Goal: Communication & Community: Answer question/provide support

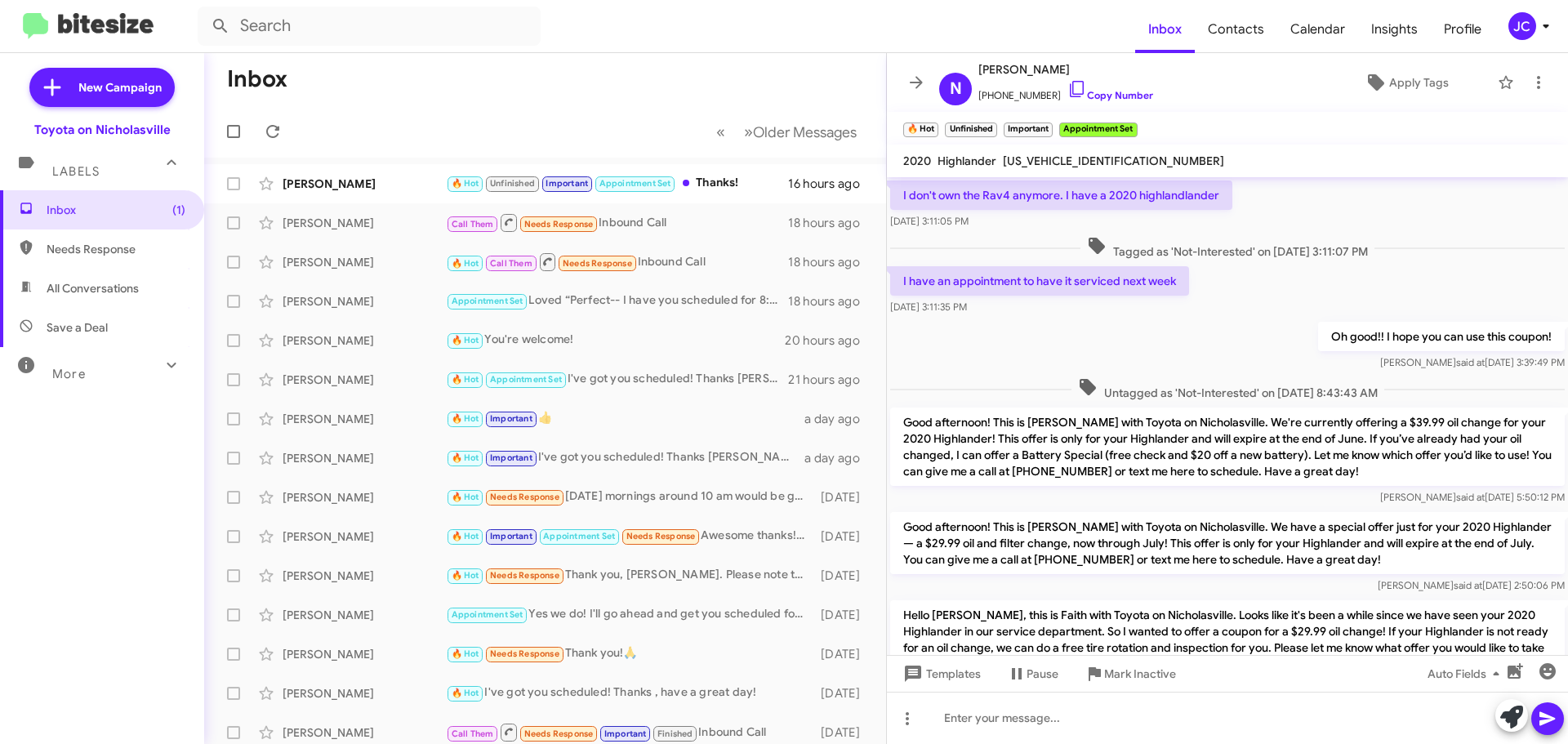
scroll to position [795, 0]
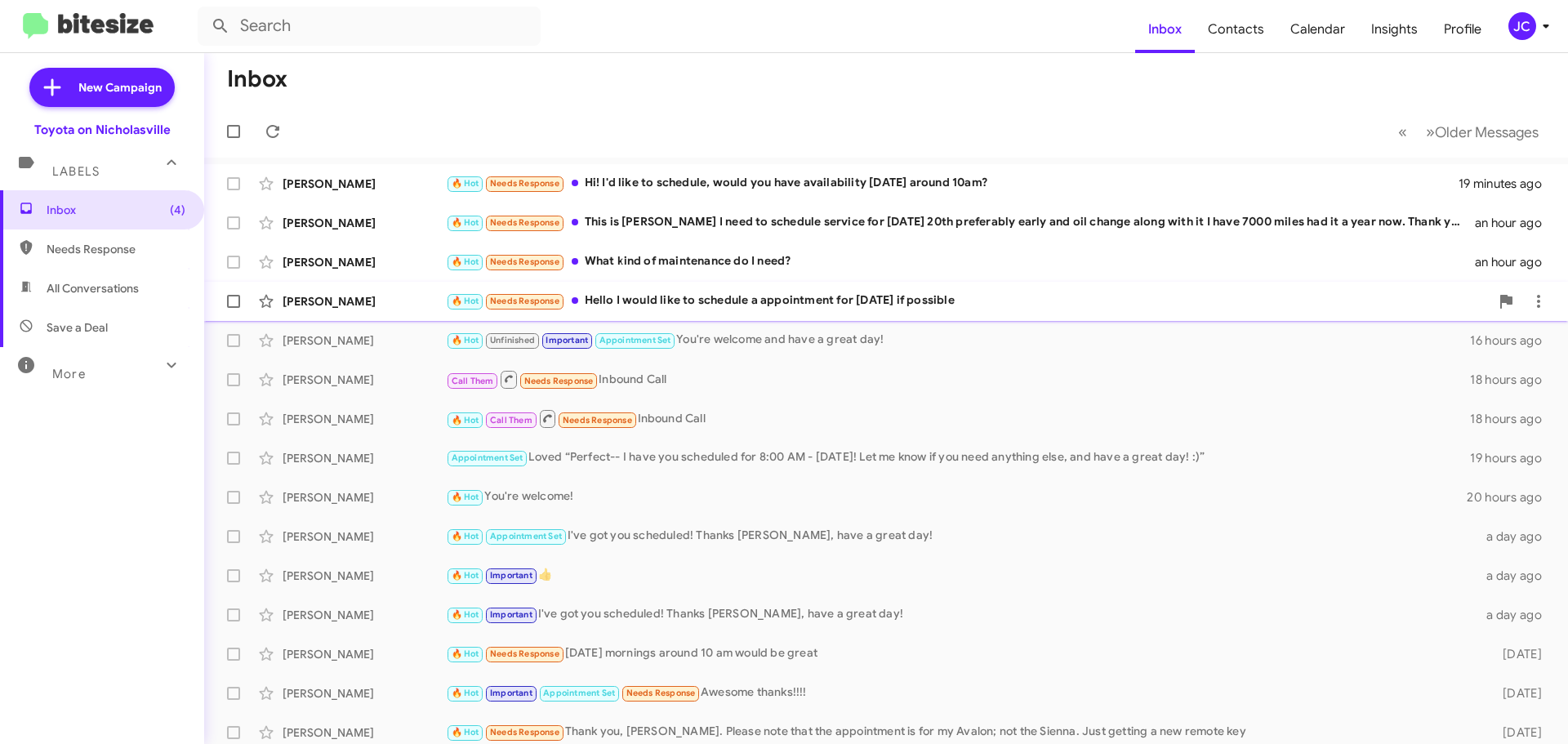
click at [346, 303] on div "Samuel Shepherd" at bounding box center [365, 301] width 164 height 17
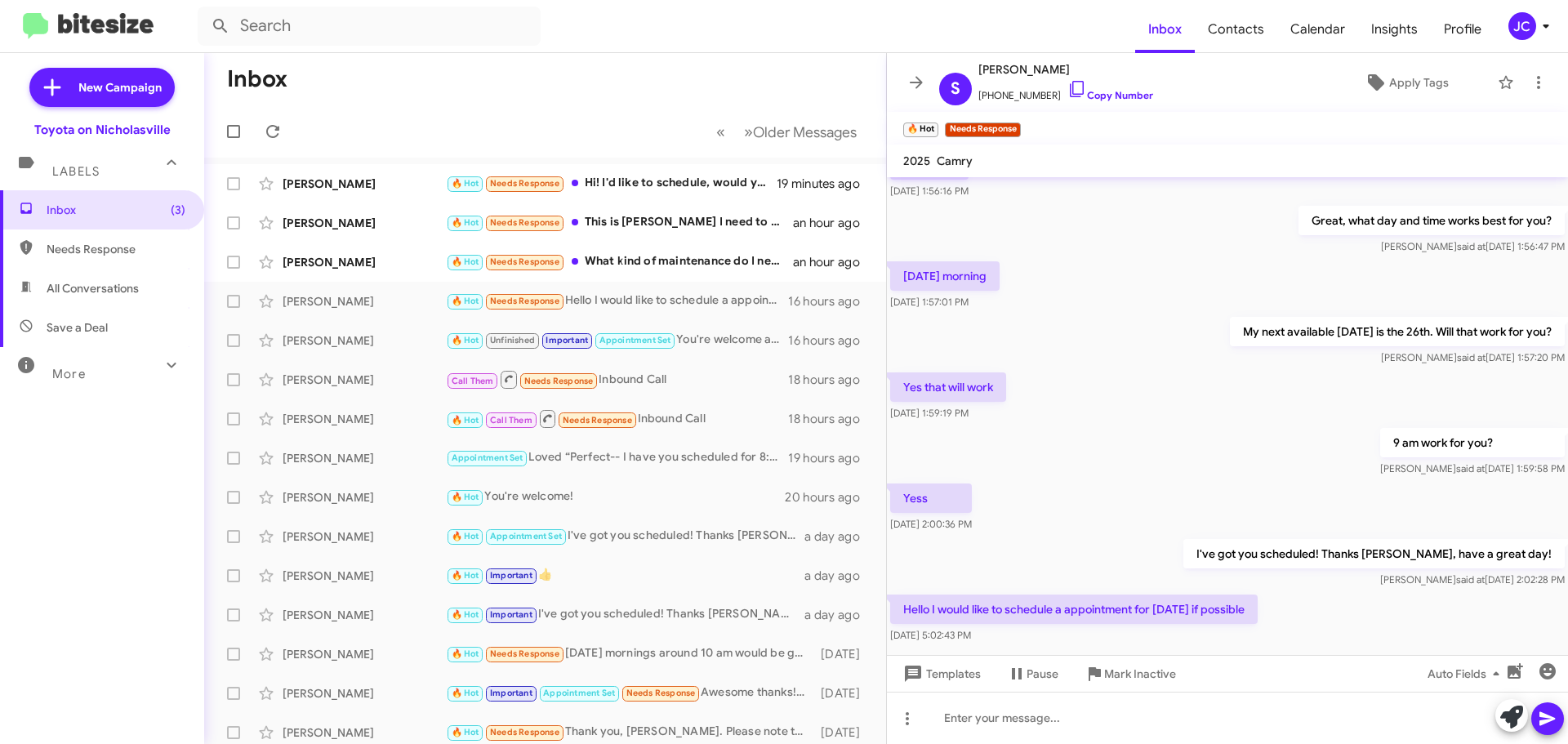
scroll to position [151, 0]
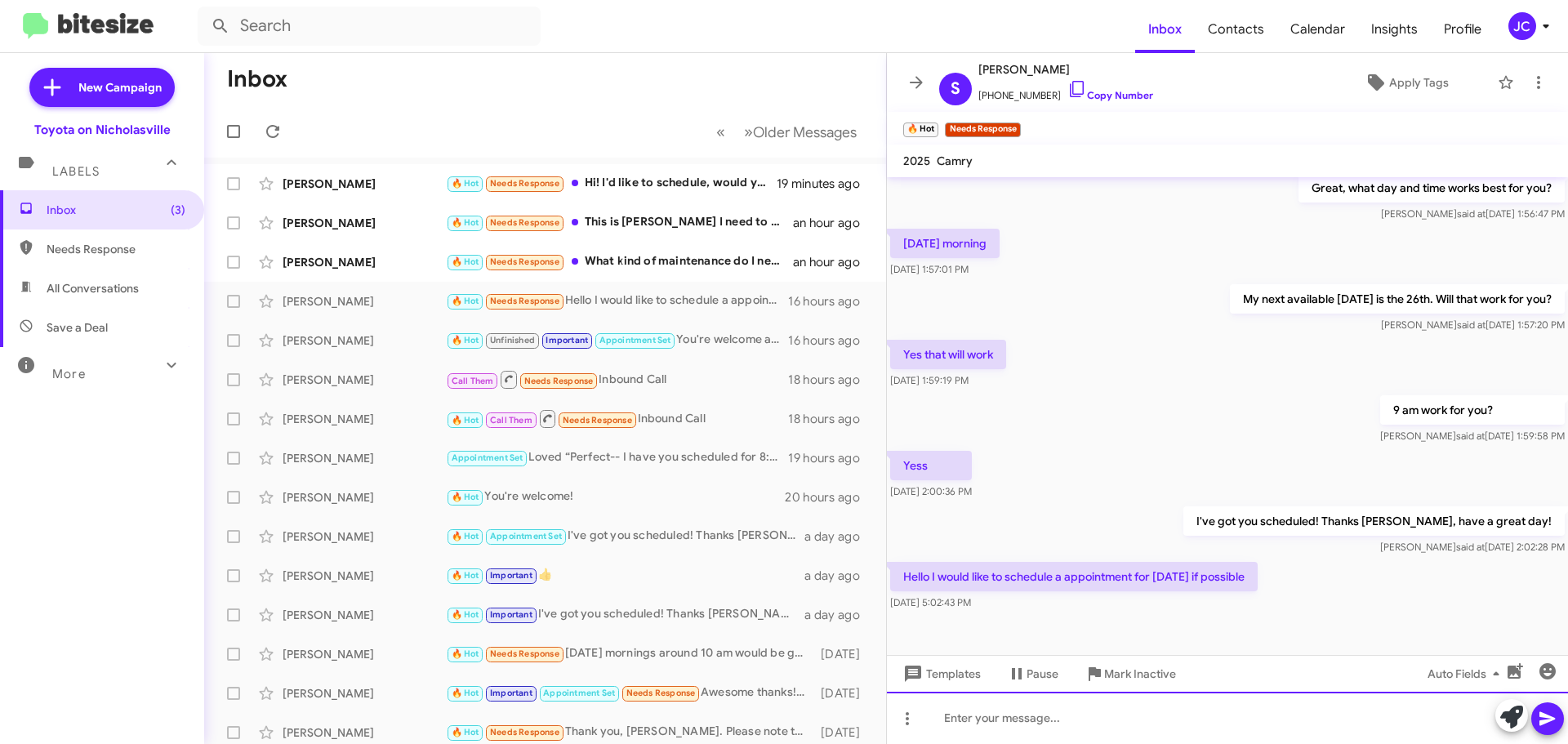
click at [1094, 705] on div at bounding box center [1226, 717] width 681 height 52
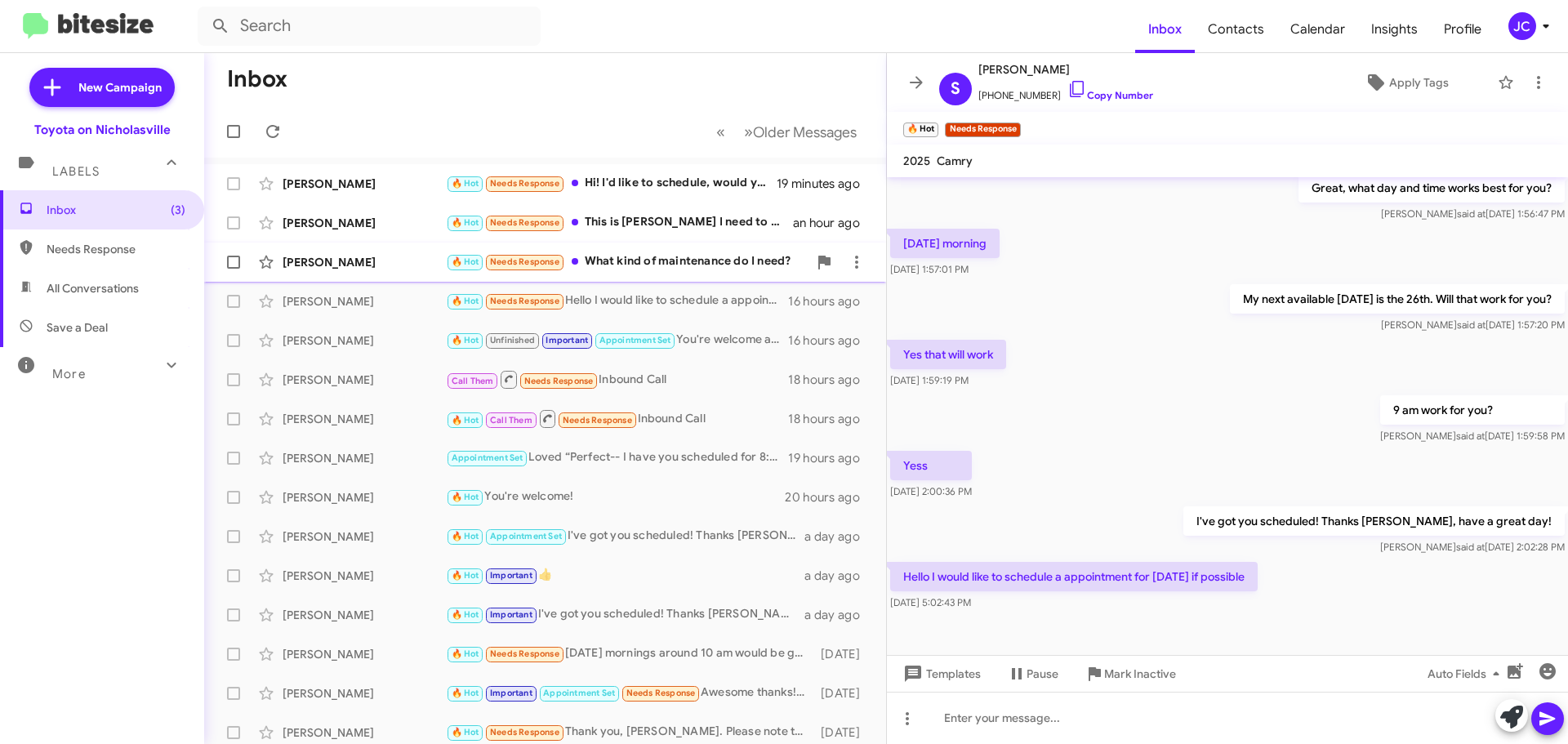
click at [338, 265] on div "Elisha Piret" at bounding box center [365, 262] width 164 height 17
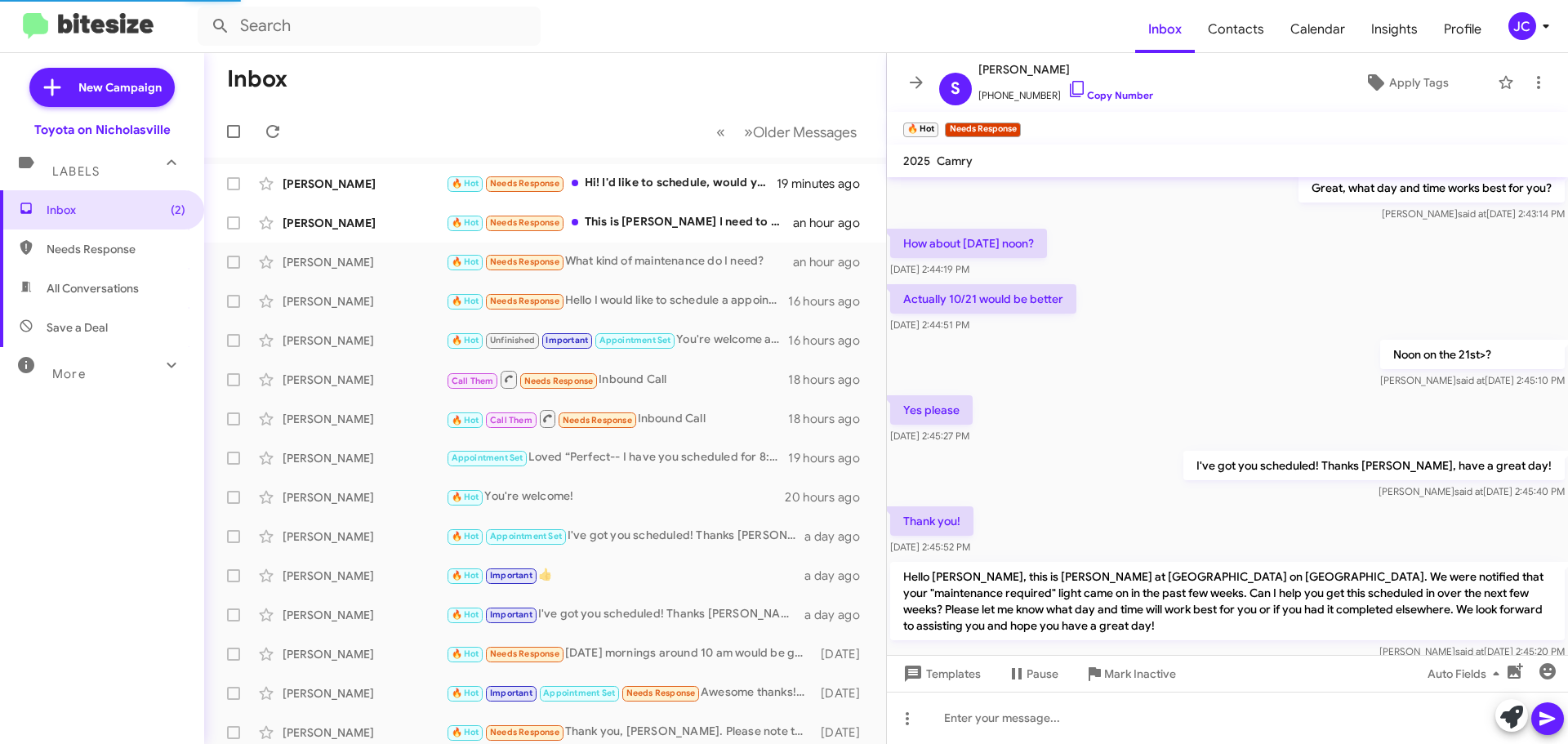
scroll to position [260, 0]
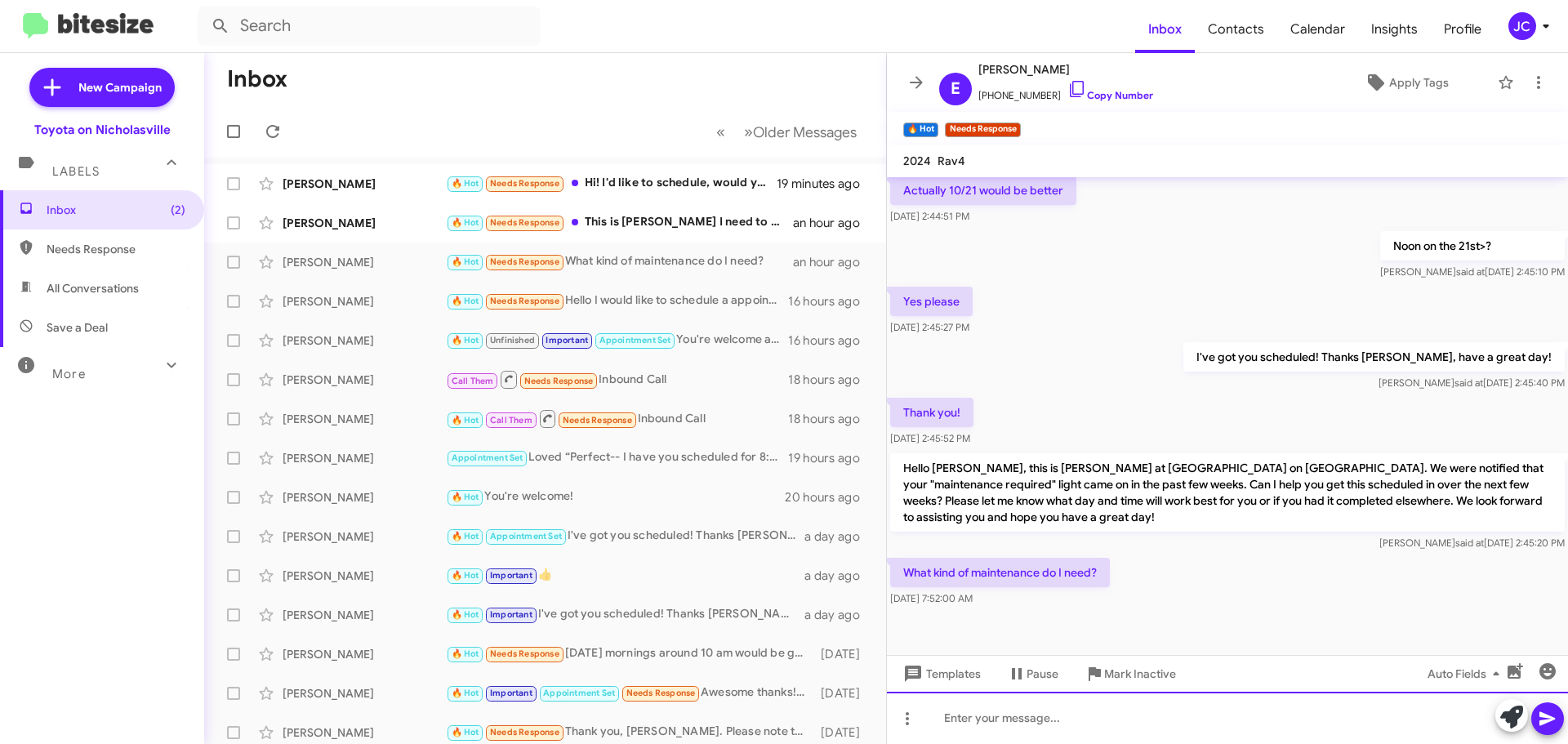
click at [1130, 706] on div at bounding box center [1226, 717] width 681 height 52
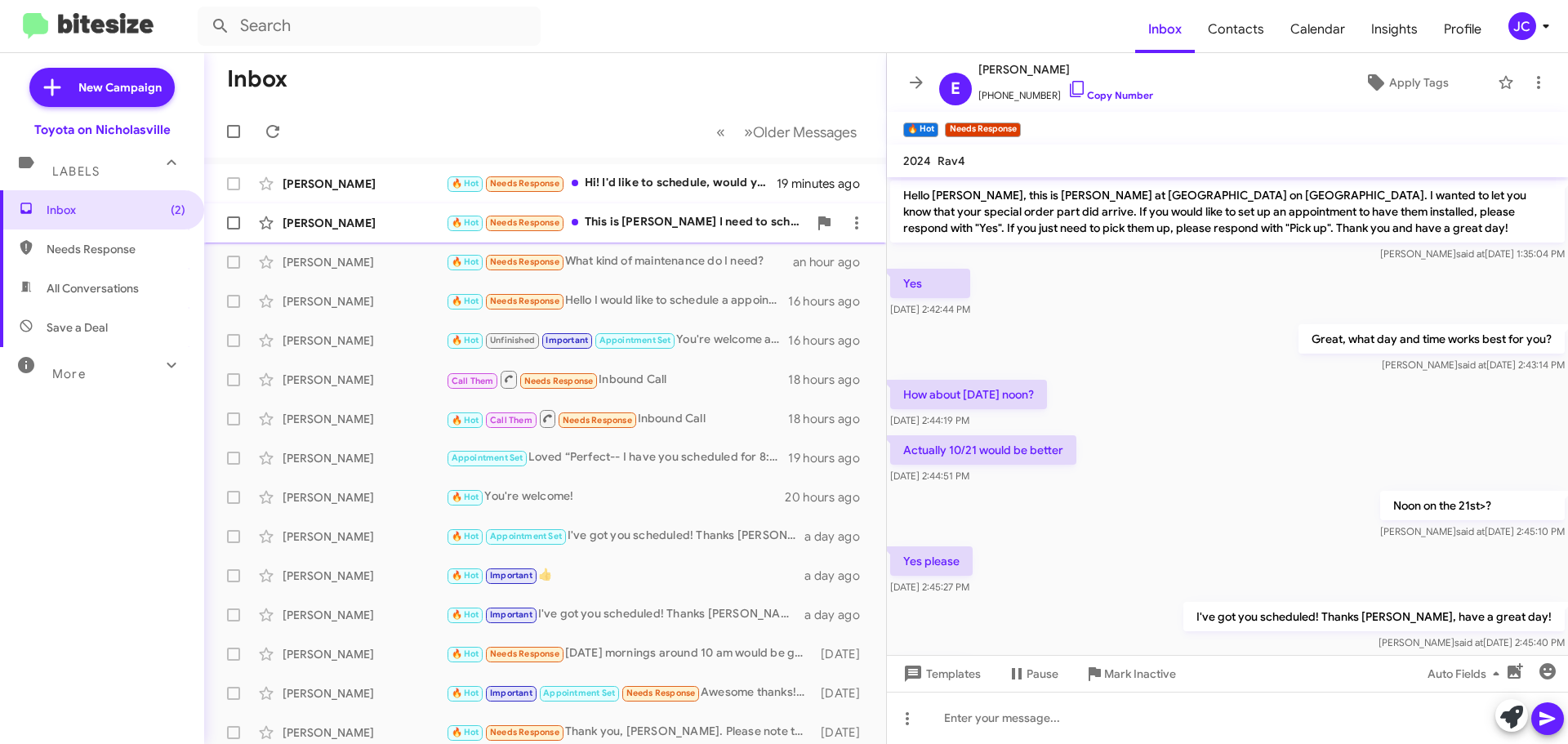
click at [311, 236] on div "Brys Stanton 🔥 Hot Needs Response This is Brys Stanton I need to schedule servi…" at bounding box center [545, 223] width 656 height 33
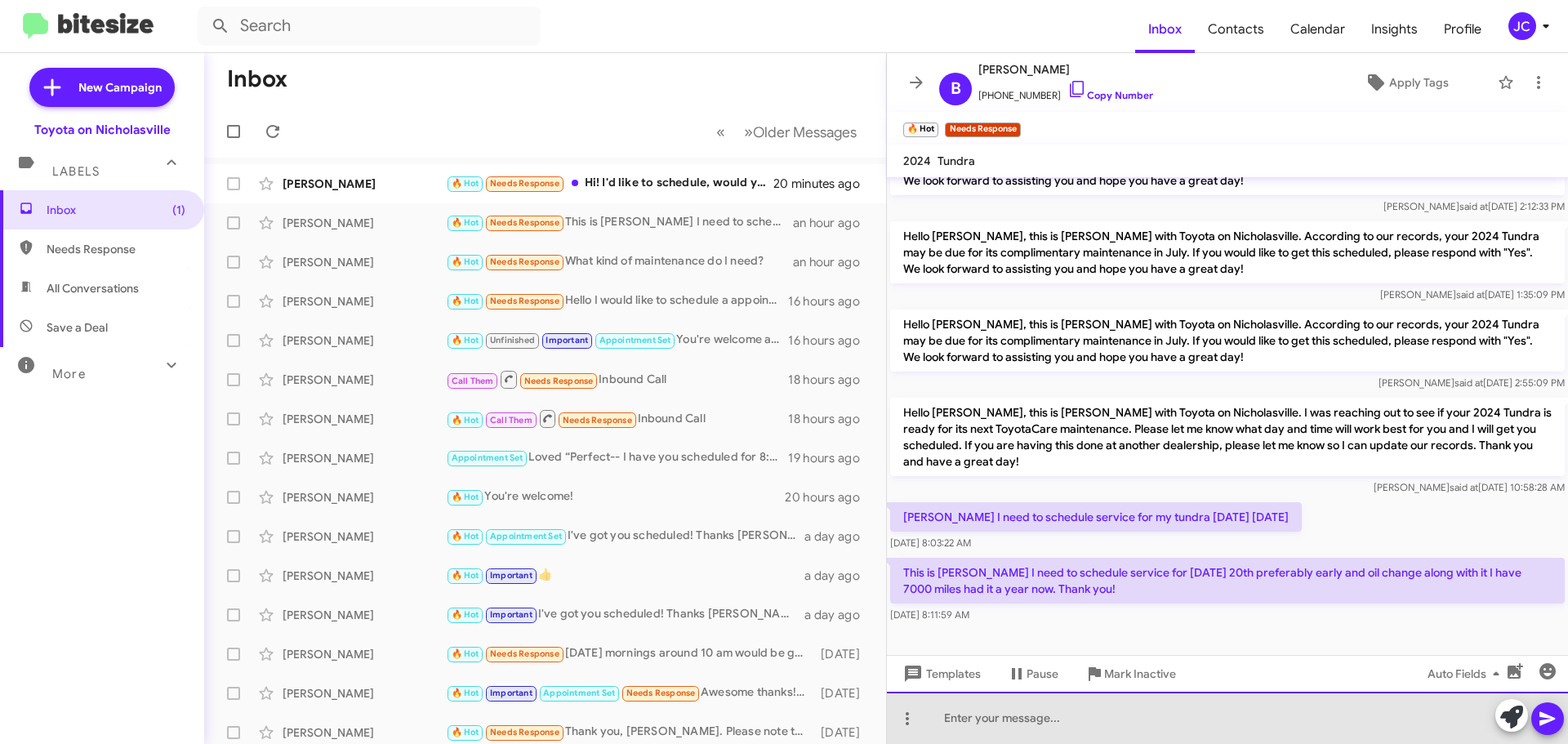
click at [1080, 717] on div at bounding box center [1226, 717] width 681 height 52
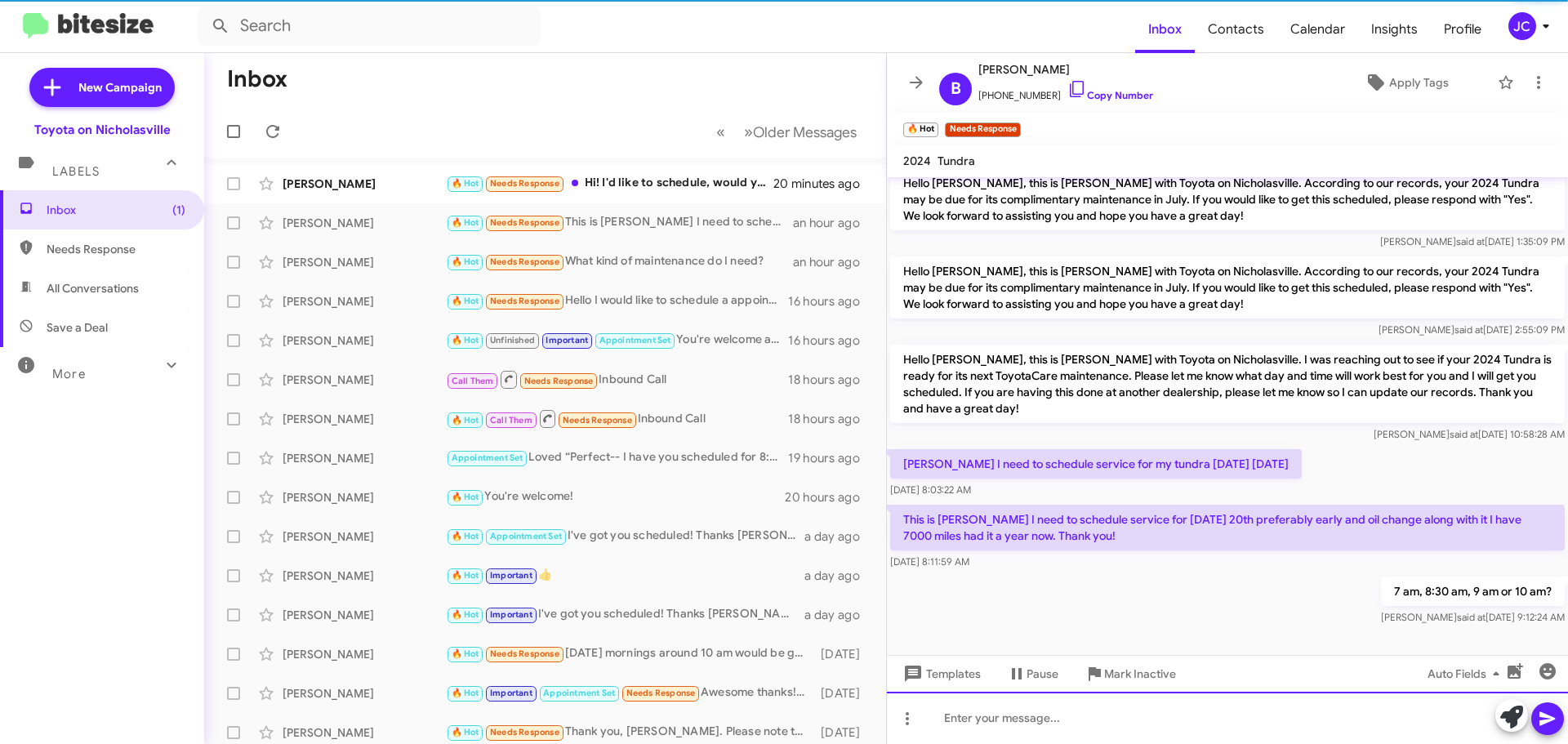
scroll to position [195, 0]
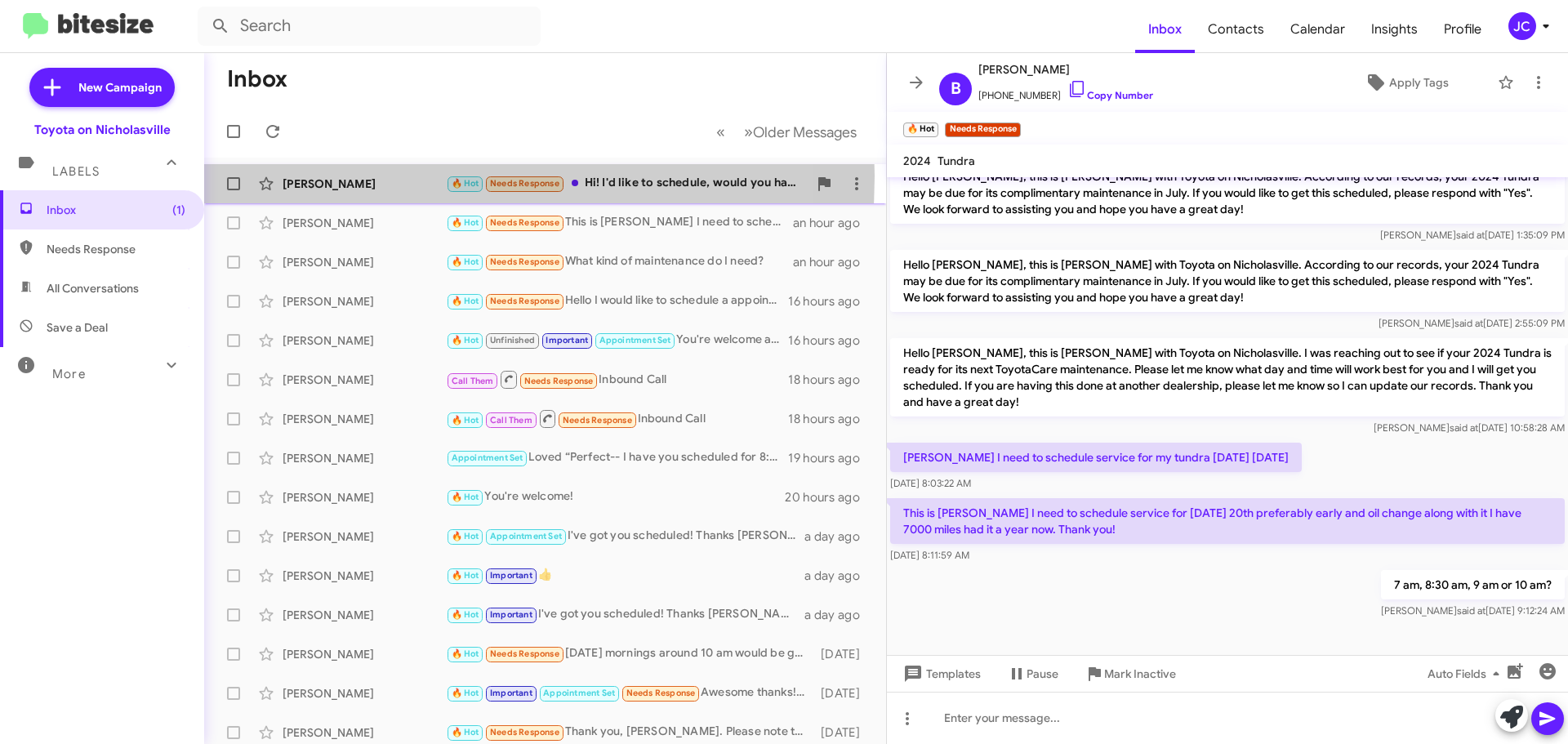
click at [325, 175] on div "Savannah Thomas" at bounding box center [365, 184] width 164 height 17
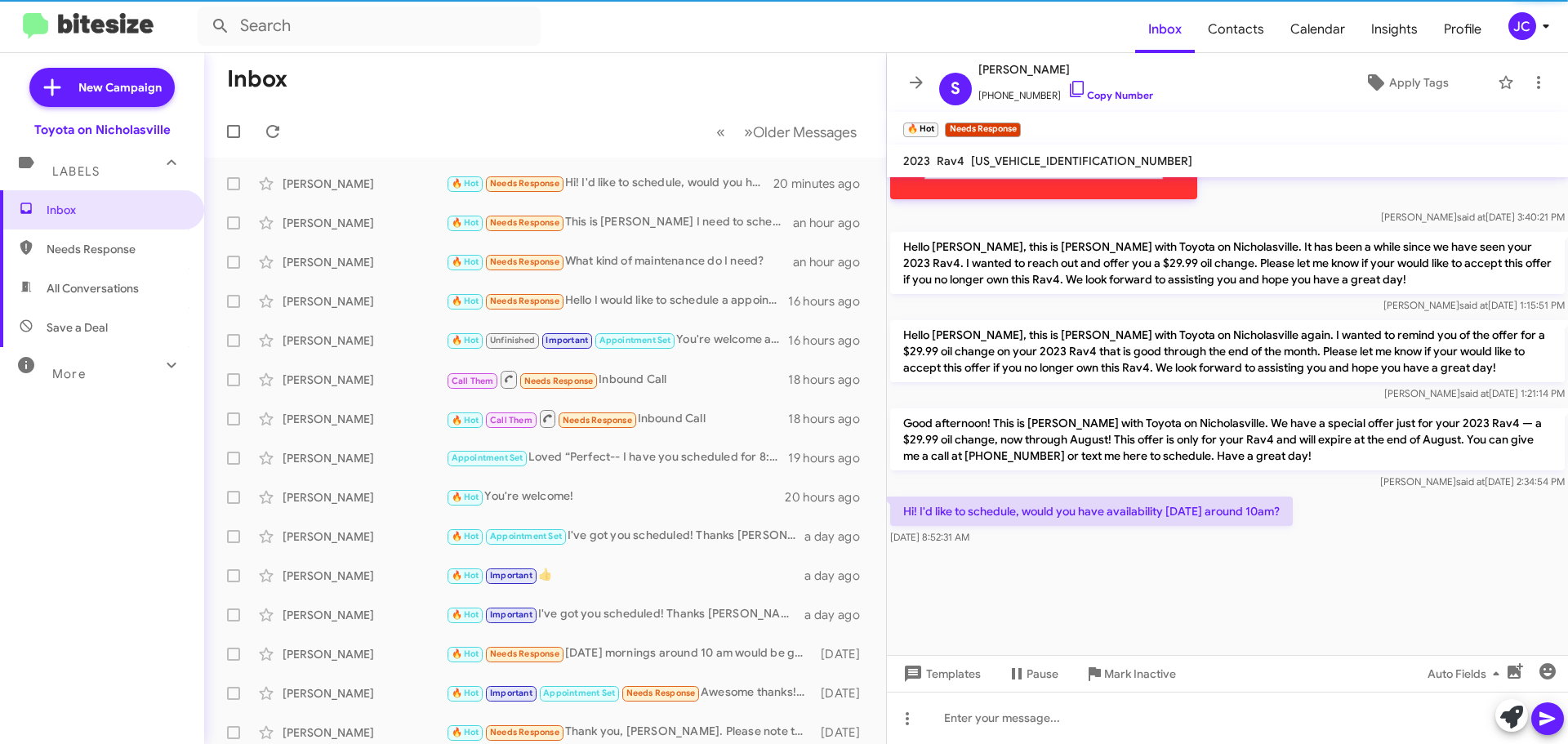
scroll to position [2447, 0]
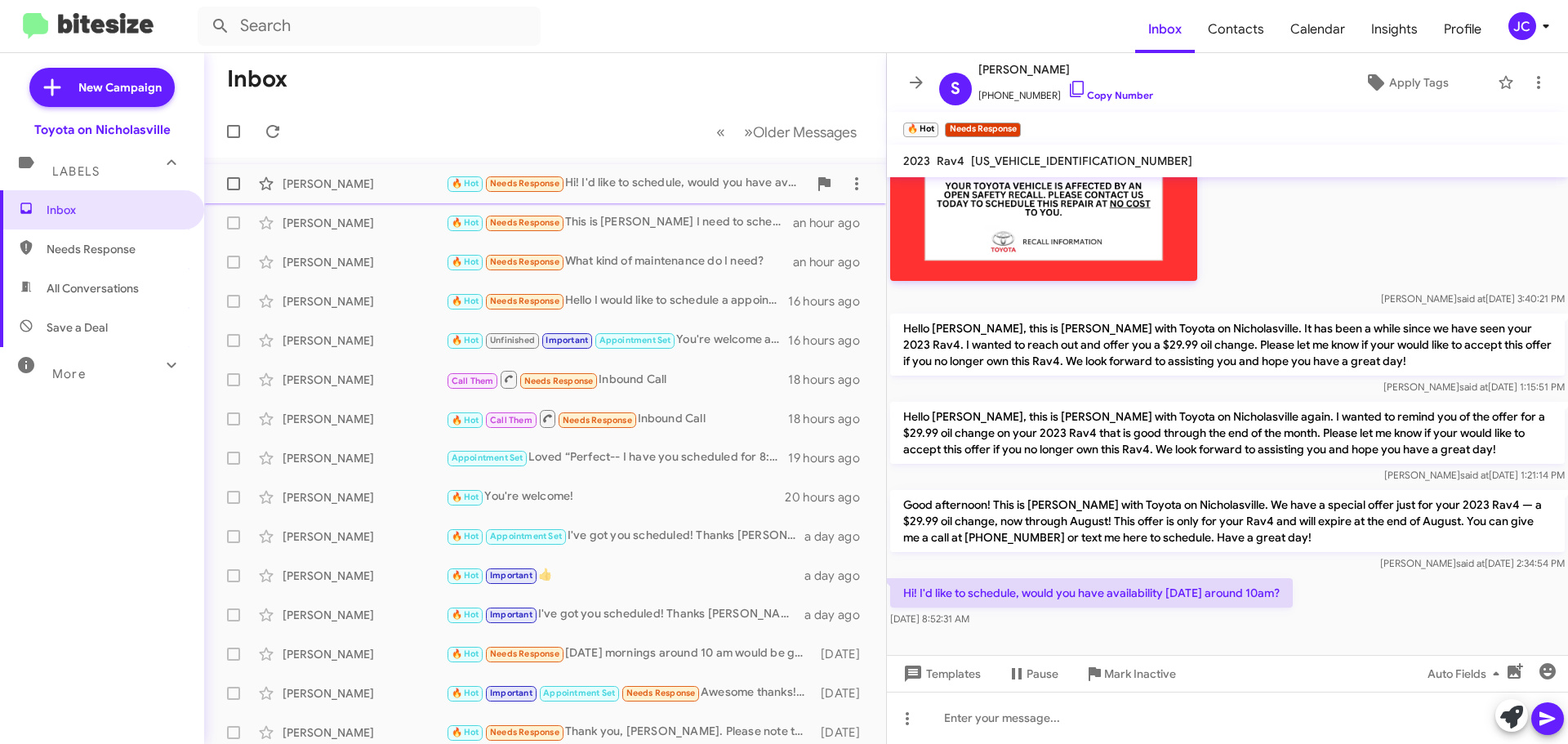
click at [226, 182] on label at bounding box center [233, 184] width 33 height 33
click at [232, 190] on input "checkbox" at bounding box center [232, 190] width 1 height 1
checkbox input "true"
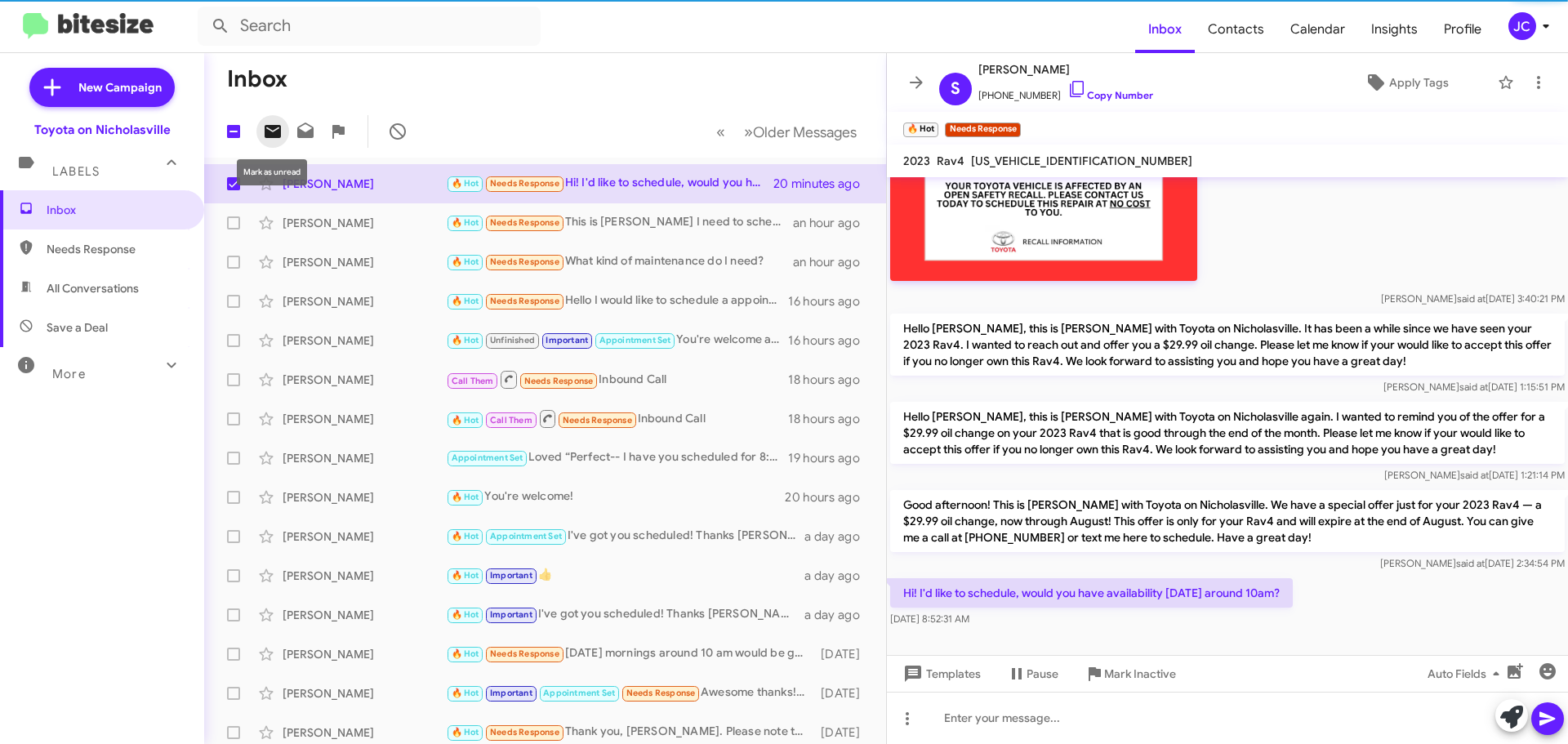
click at [279, 124] on icon at bounding box center [272, 130] width 19 height 19
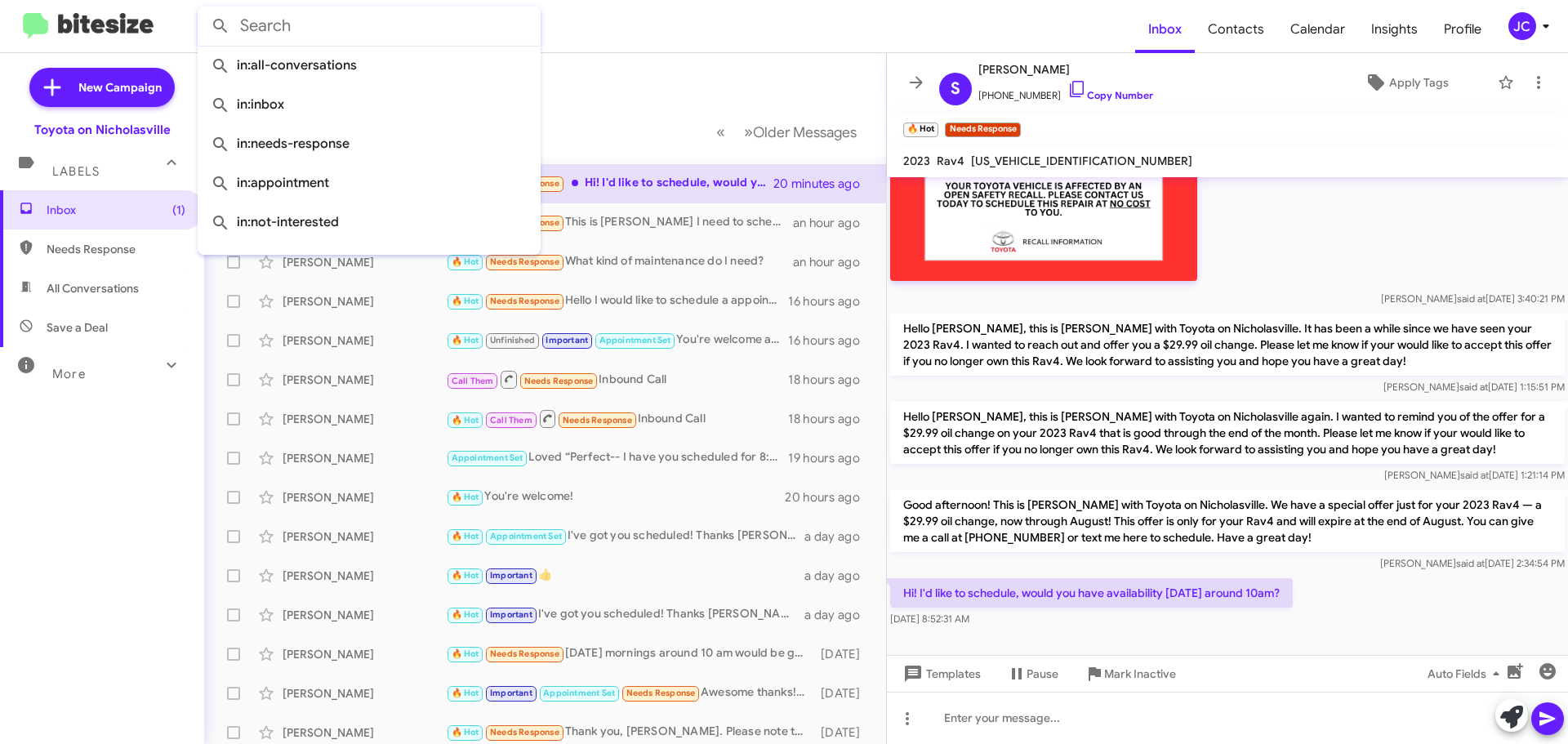
click at [305, 26] on input "text" at bounding box center [368, 26] width 343 height 39
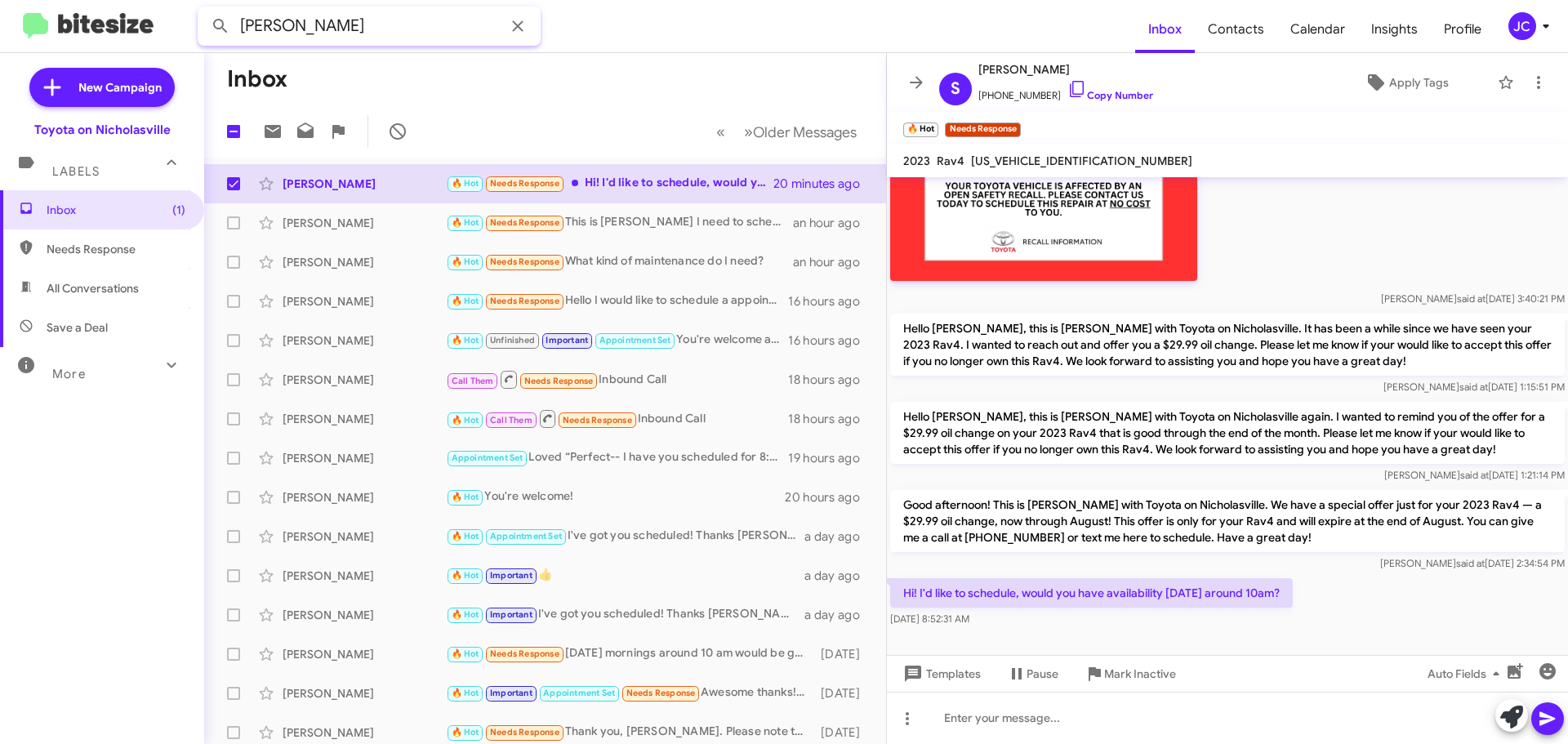
click at [204, 10] on button at bounding box center [220, 27] width 33 height 33
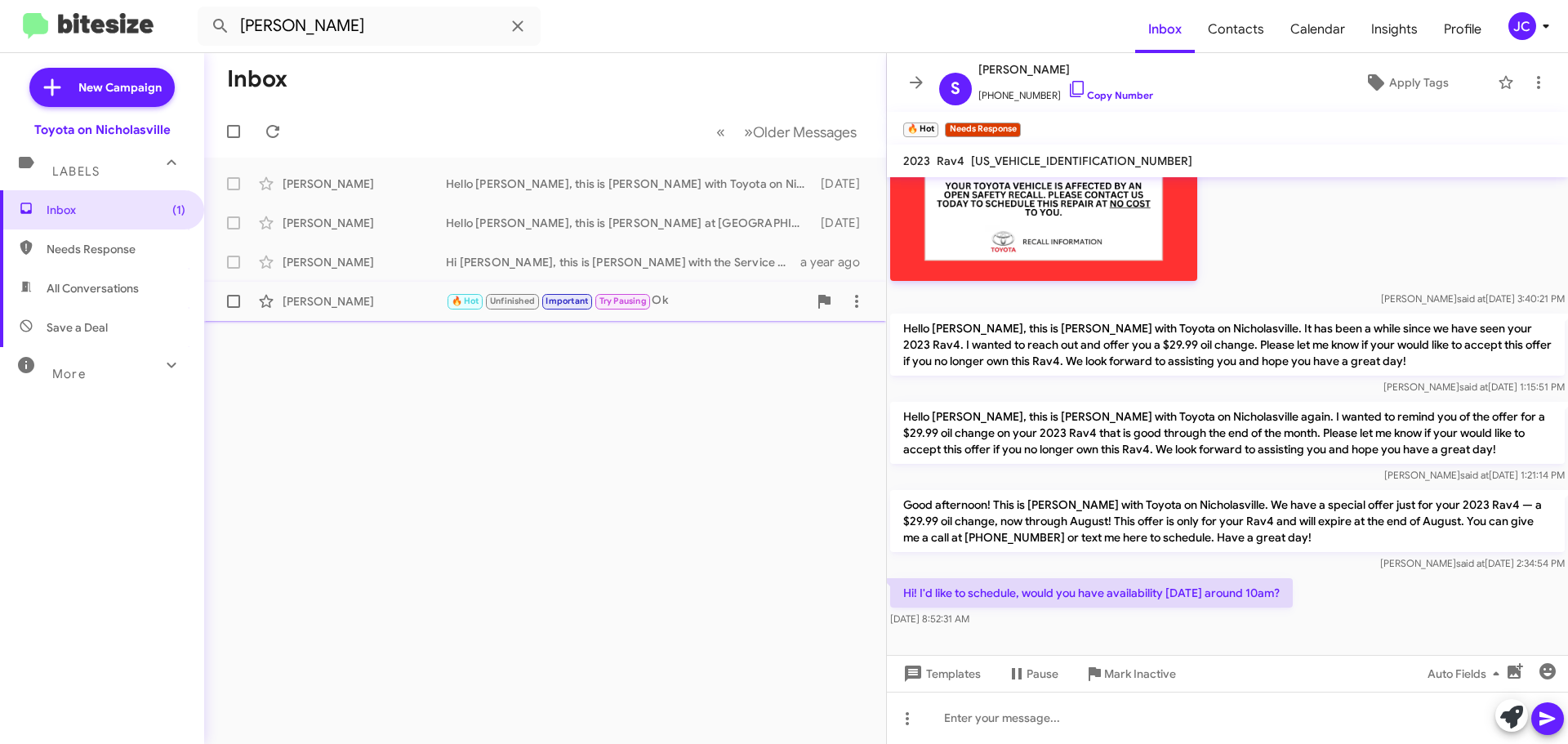
click at [378, 299] on div "Brandon Bowen" at bounding box center [365, 301] width 164 height 17
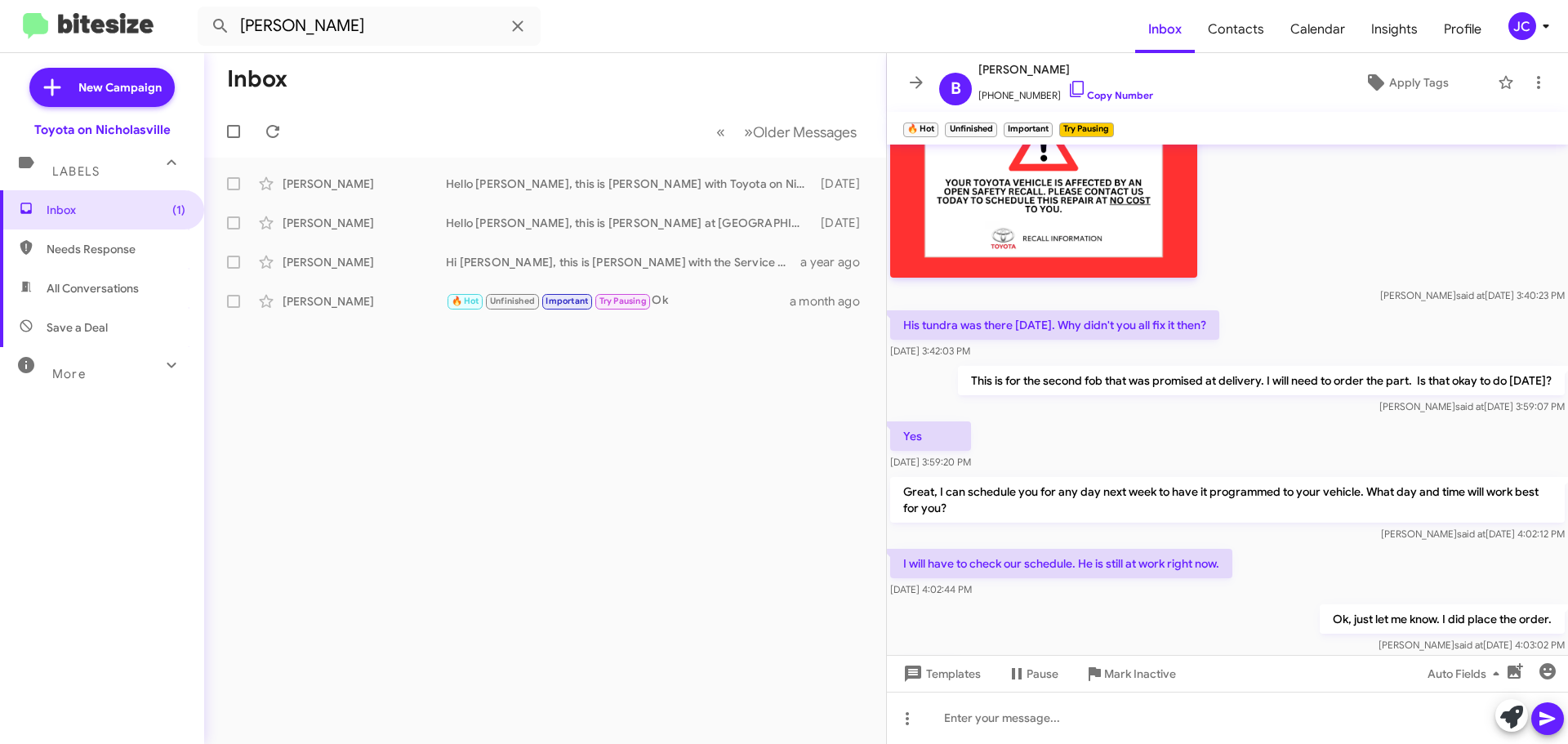
scroll to position [2084, 0]
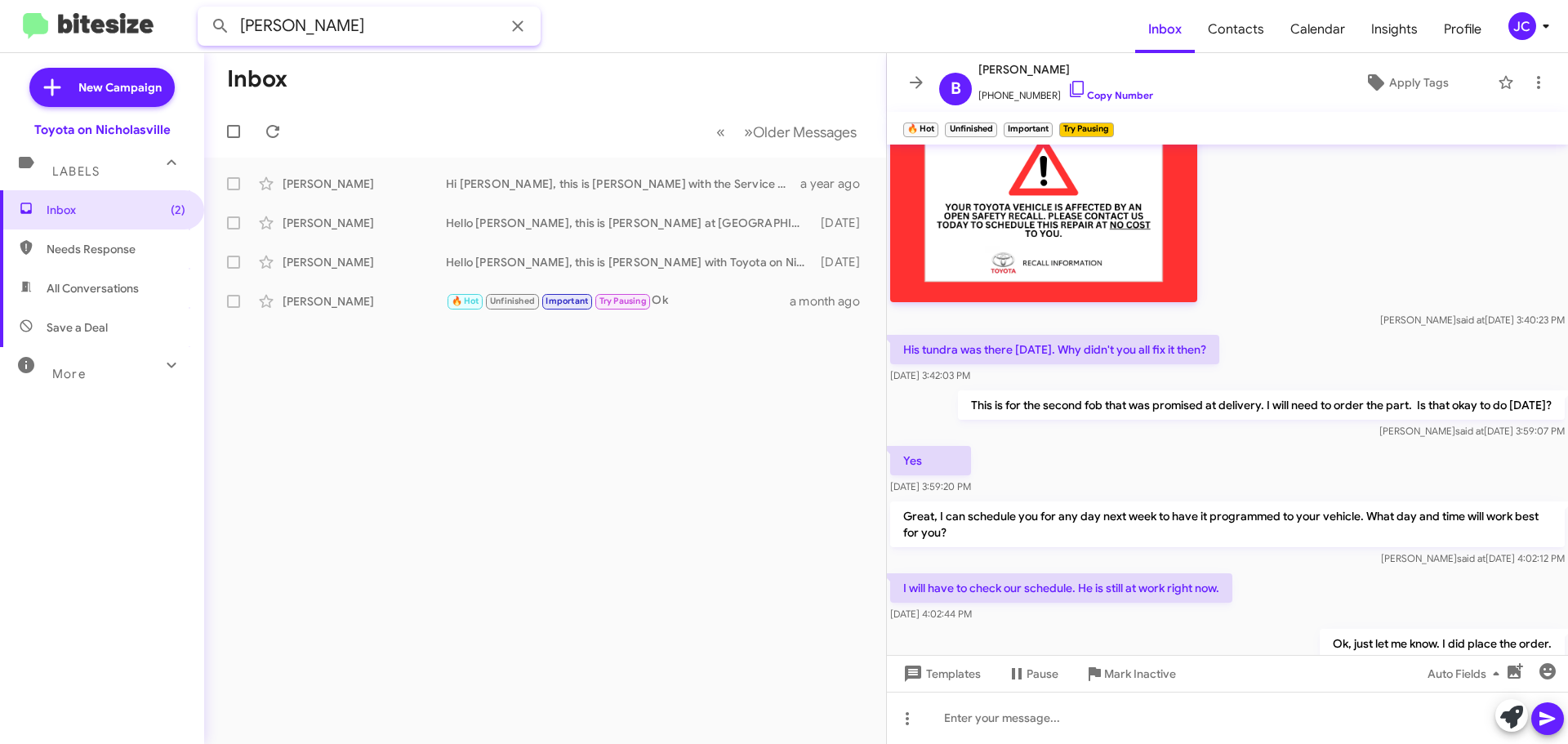
drag, startPoint x: 276, startPoint y: 33, endPoint x: -94, endPoint y: 31, distance: 370.0
click at [0, 31] on html "bowen Inbox Contacts Calendar Insights Profile JC New Campaign Toyota on Nichol…" at bounding box center [784, 372] width 1568 height 744
click at [204, 10] on button at bounding box center [220, 27] width 33 height 33
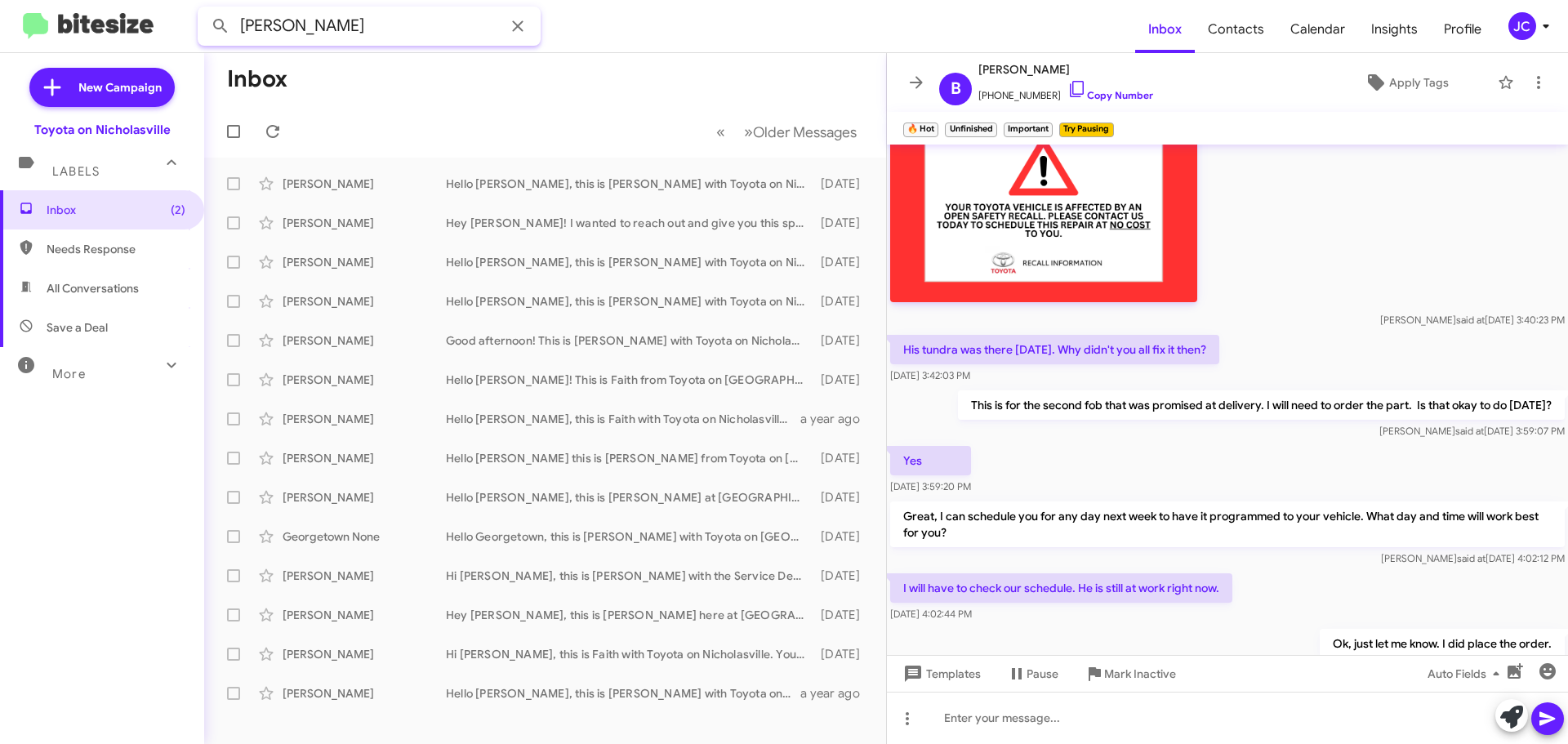
drag, startPoint x: 346, startPoint y: 37, endPoint x: -530, endPoint y: 31, distance: 876.0
click at [0, 31] on html "george scott Inbox Contacts Calendar Insights Profile JC New Campaign Toyota on…" at bounding box center [784, 372] width 1568 height 744
click at [204, 10] on button at bounding box center [220, 27] width 33 height 33
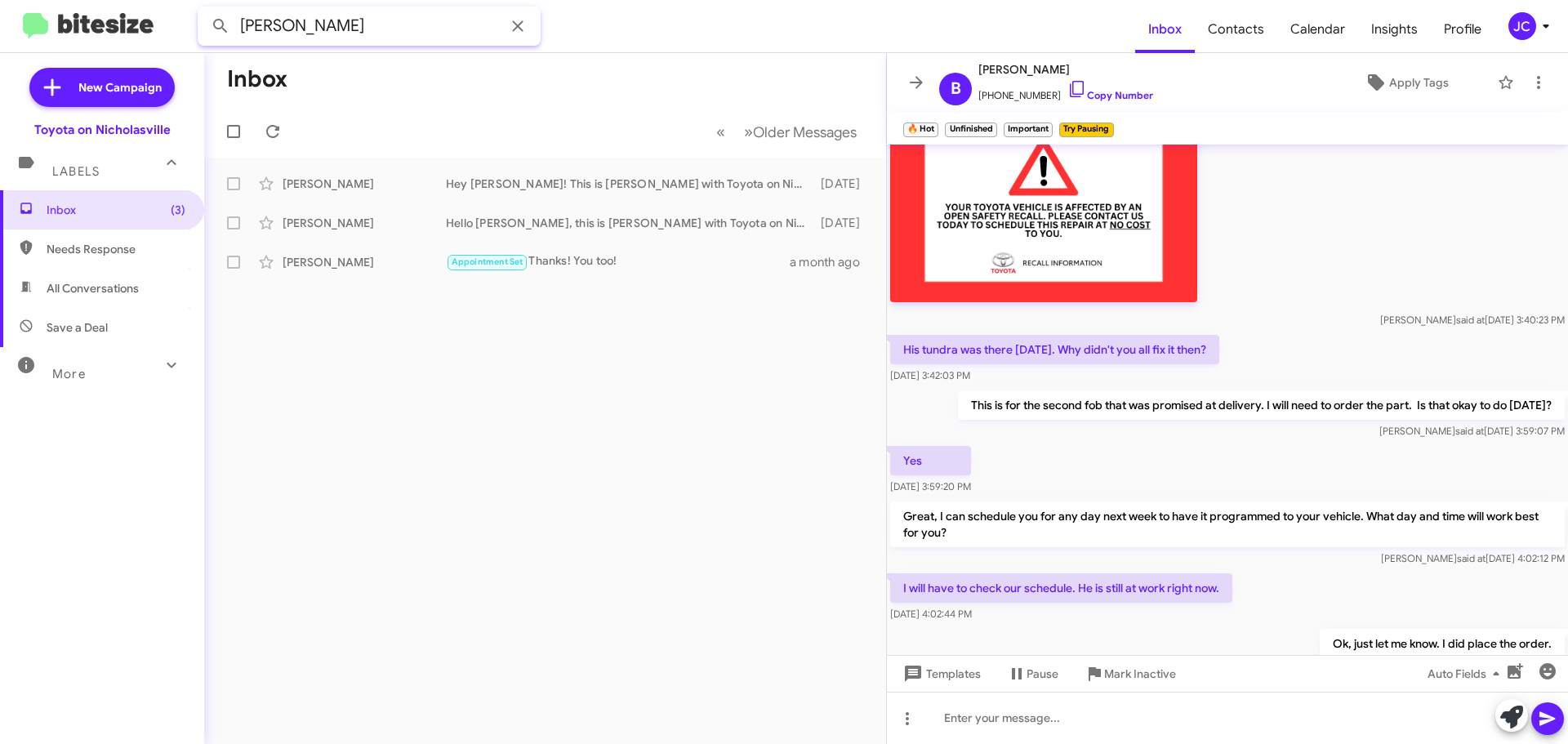
drag, startPoint x: 317, startPoint y: 39, endPoint x: -412, endPoint y: 26, distance: 729.1
click at [0, 26] on html "oakes Inbox Contacts Calendar Insights Profile JC New Campaign Toyota on Nichol…" at bounding box center [784, 372] width 1568 height 744
click at [204, 10] on button at bounding box center [220, 27] width 33 height 33
drag, startPoint x: 322, startPoint y: 23, endPoint x: -498, endPoint y: -53, distance: 823.5
click at [0, 0] on html "gibbens Inbox Contacts Calendar Insights Profile JC New Campaign Toyota on Nich…" at bounding box center [784, 372] width 1568 height 744
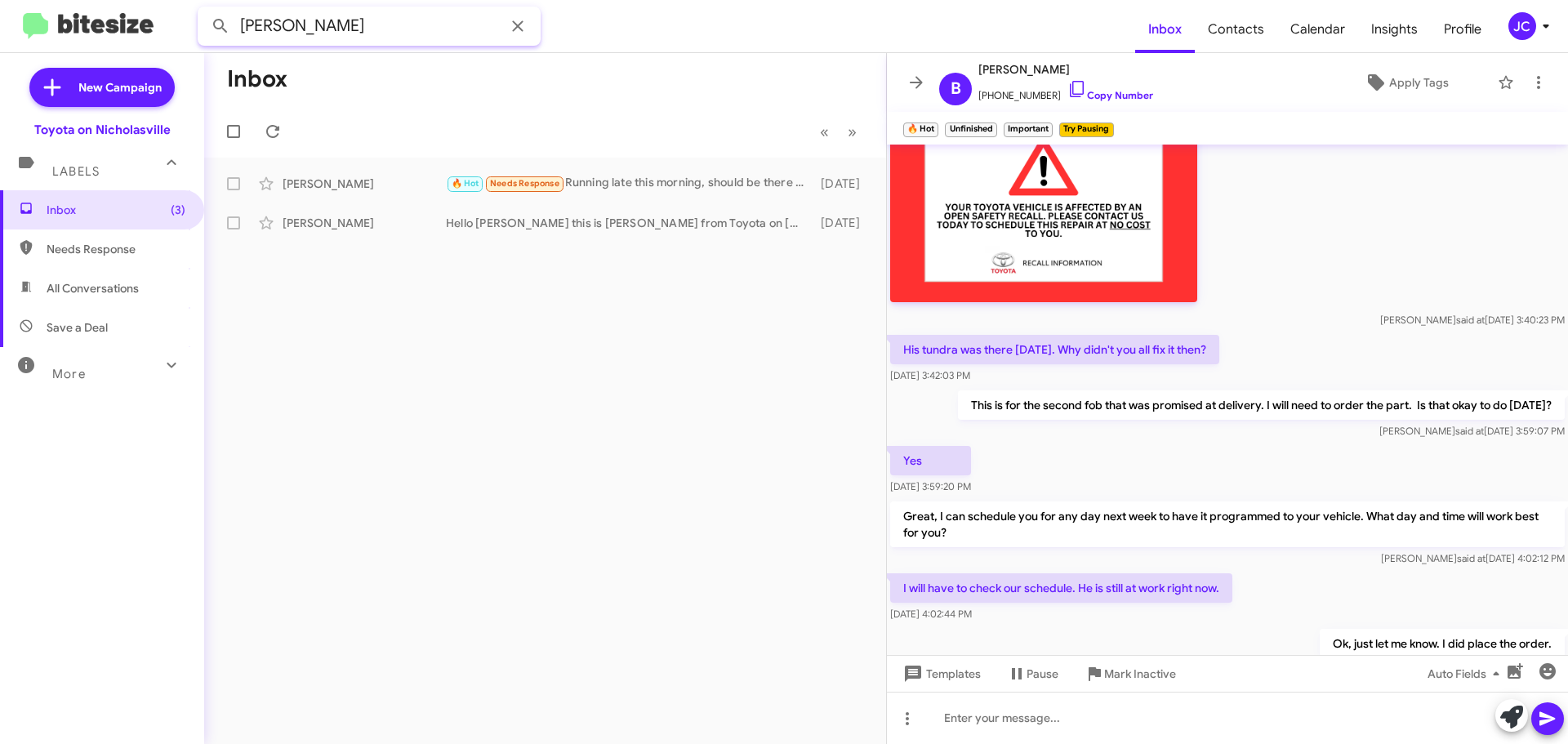
click at [204, 10] on button at bounding box center [220, 27] width 33 height 33
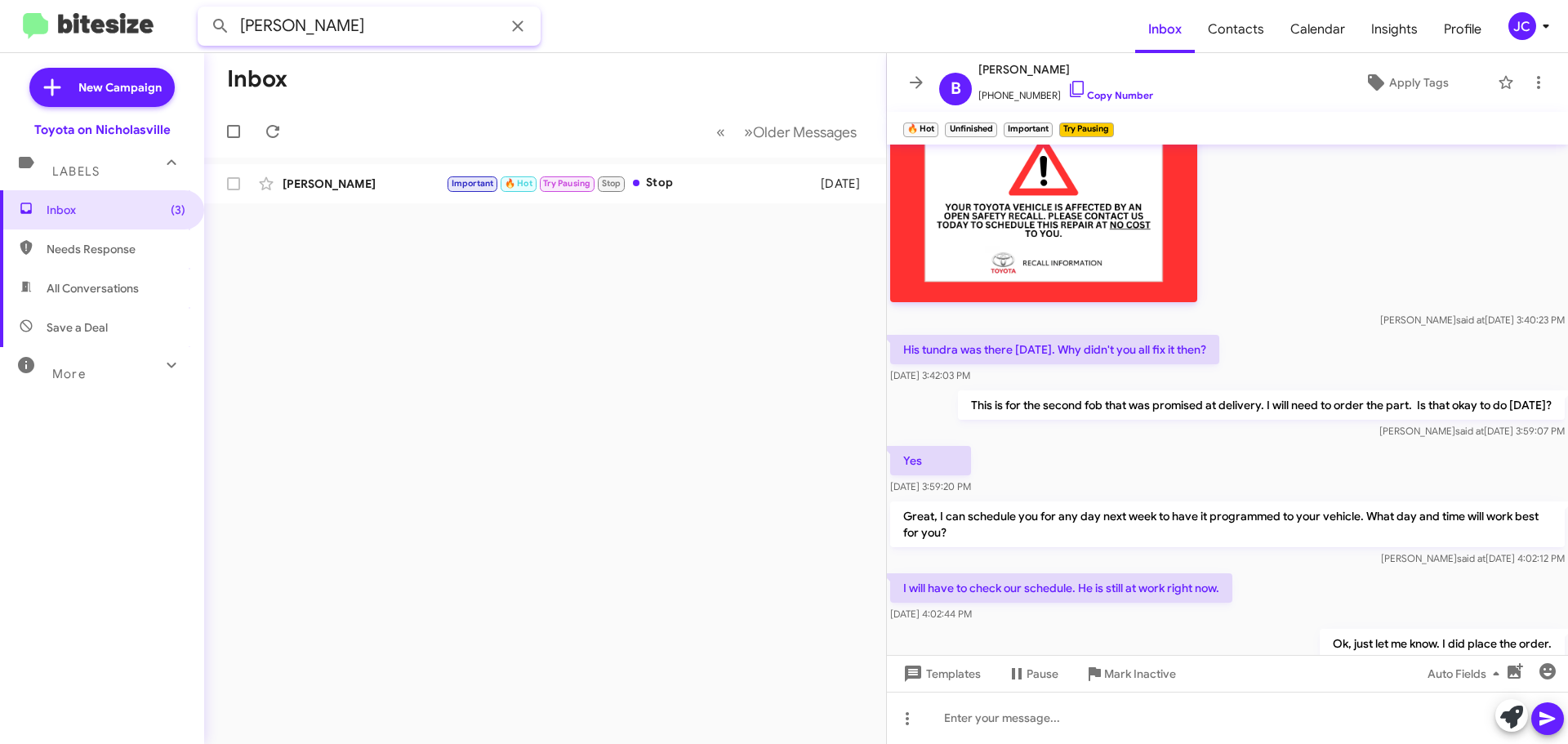
drag, startPoint x: 371, startPoint y: 26, endPoint x: -186, endPoint y: 33, distance: 557.0
click at [0, 33] on html "carolyn brown Inbox Contacts Calendar Insights Profile JC New Campaign Toyota o…" at bounding box center [784, 372] width 1568 height 744
click at [204, 10] on button at bounding box center [220, 27] width 33 height 33
drag, startPoint x: -77, startPoint y: 26, endPoint x: -445, endPoint y: 11, distance: 368.3
click at [0, 11] on html "hurley Inbox Contacts Calendar Insights Profile JC New Campaign Toyota on Nicho…" at bounding box center [784, 372] width 1568 height 744
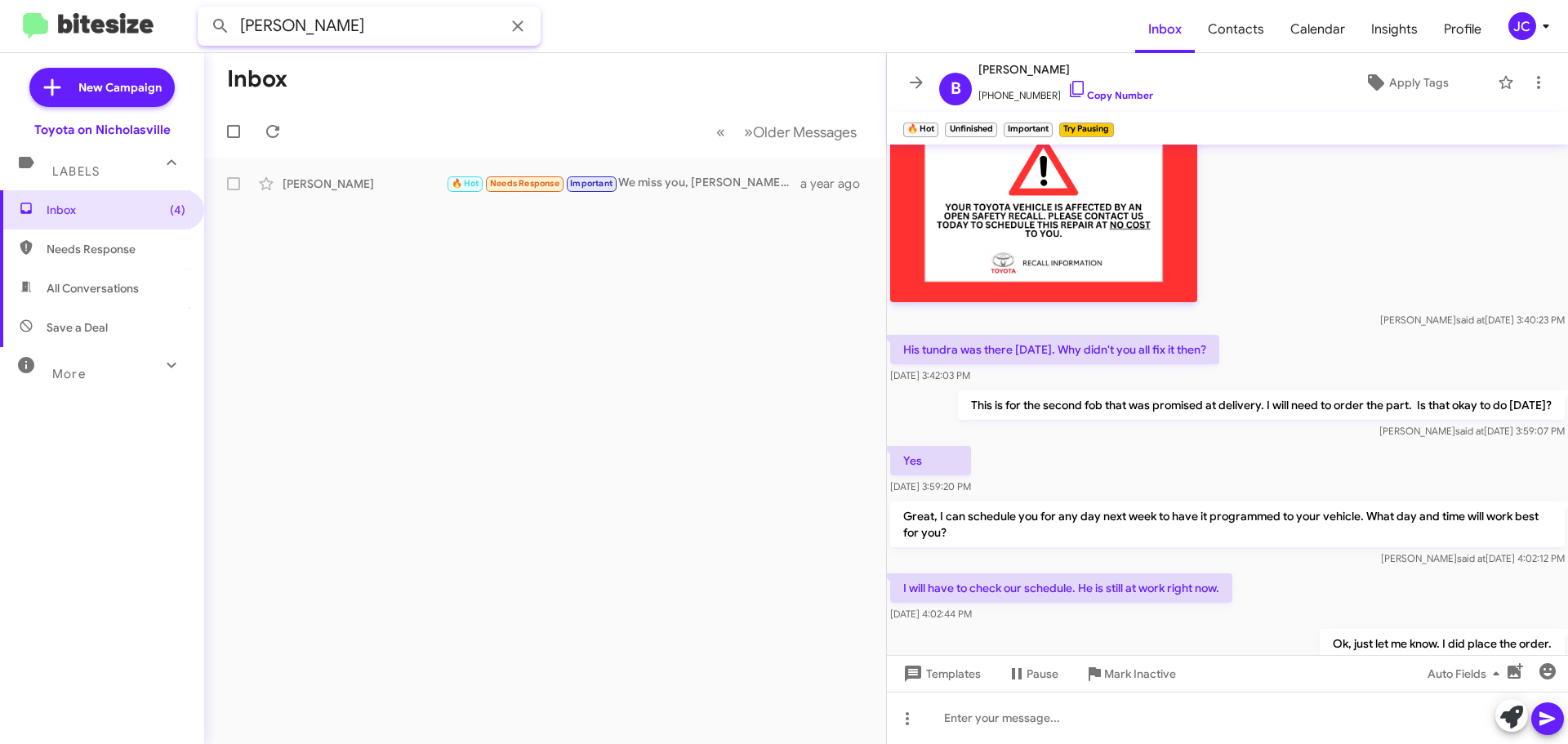
click at [204, 10] on button at bounding box center [220, 27] width 33 height 33
drag, startPoint x: 182, startPoint y: 39, endPoint x: -335, endPoint y: 39, distance: 517.0
click at [0, 39] on html "sarahi Inbox Contacts Calendar Insights Profile JC New Campaign Toyota on Nicho…" at bounding box center [784, 372] width 1568 height 744
click at [204, 10] on button at bounding box center [220, 27] width 33 height 33
drag, startPoint x: -21, startPoint y: 11, endPoint x: -349, endPoint y: -2, distance: 328.3
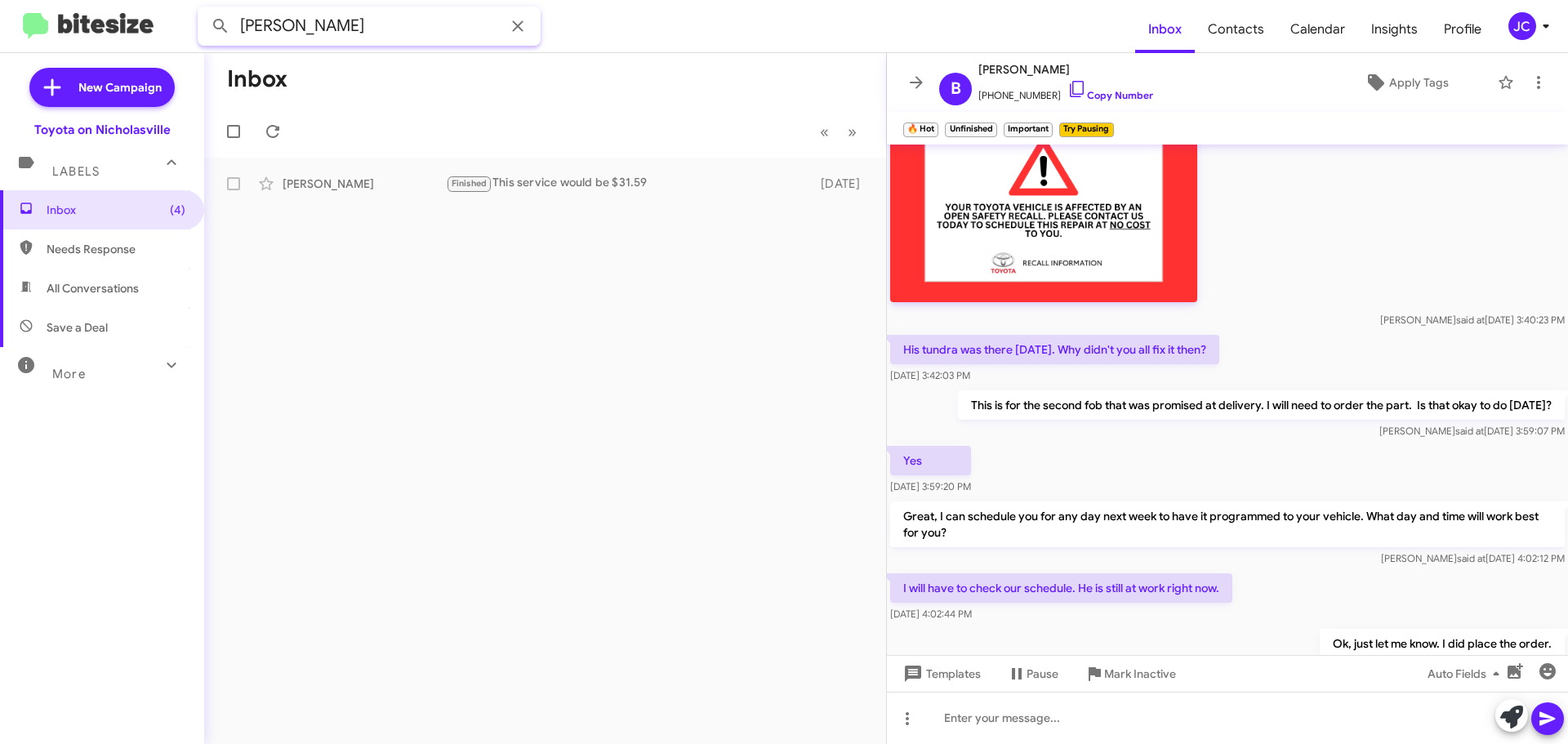
click at [0, 0] on html "lasher Inbox Contacts Calendar Insights Profile JC New Campaign Toyota on Nicho…" at bounding box center [784, 372] width 1568 height 744
type input "collins"
click at [204, 10] on button at bounding box center [220, 27] width 33 height 33
